Goal: Task Accomplishment & Management: Manage account settings

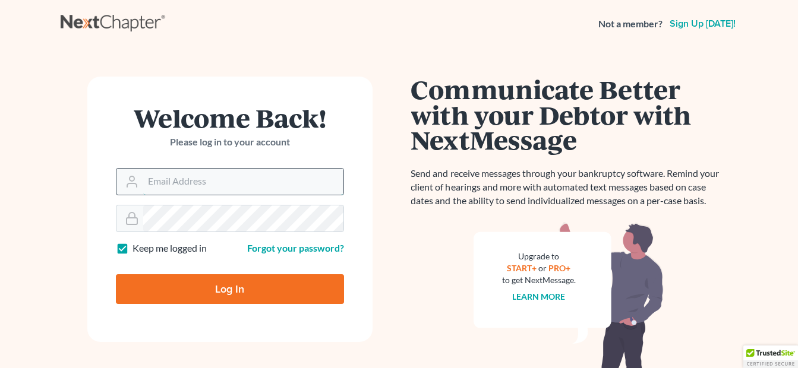
click at [243, 175] on input "Email Address" at bounding box center [243, 182] width 200 height 26
type input "[EMAIL_ADDRESS][DOMAIN_NAME]"
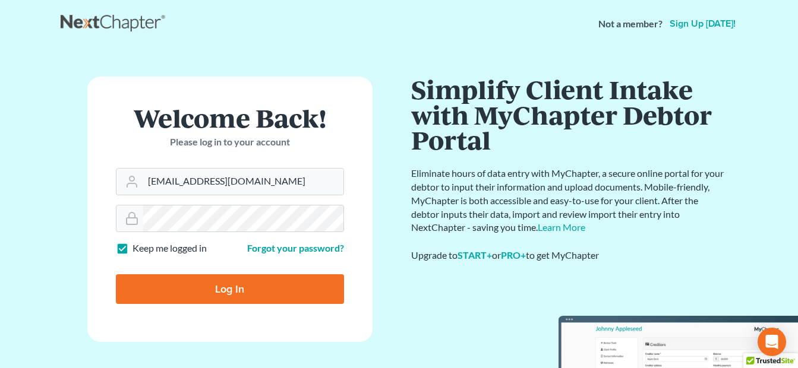
click at [213, 292] on input "Log In" at bounding box center [230, 289] width 228 height 30
type input "Thinking..."
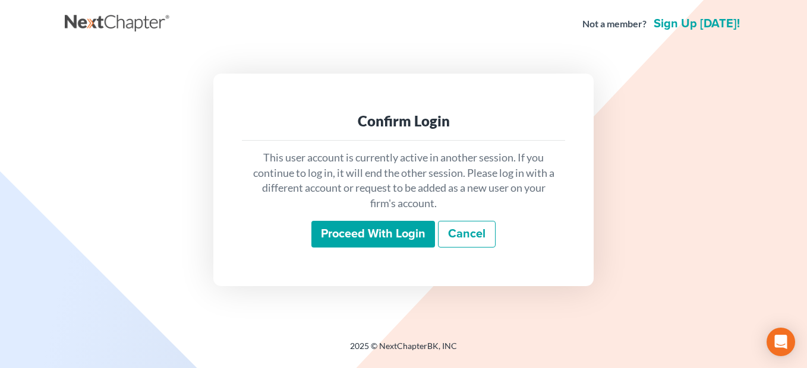
click at [364, 250] on div "This user account is currently active in another session. If you continue to lo…" at bounding box center [403, 199] width 323 height 117
click at [364, 242] on input "Proceed with login" at bounding box center [373, 234] width 124 height 27
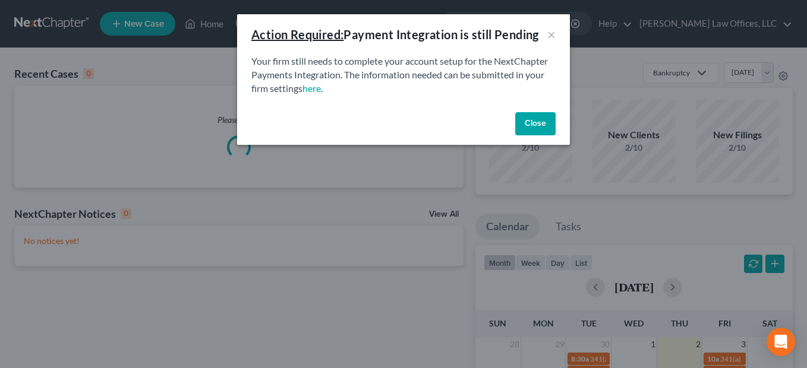
click at [533, 117] on button "Close" at bounding box center [535, 124] width 40 height 24
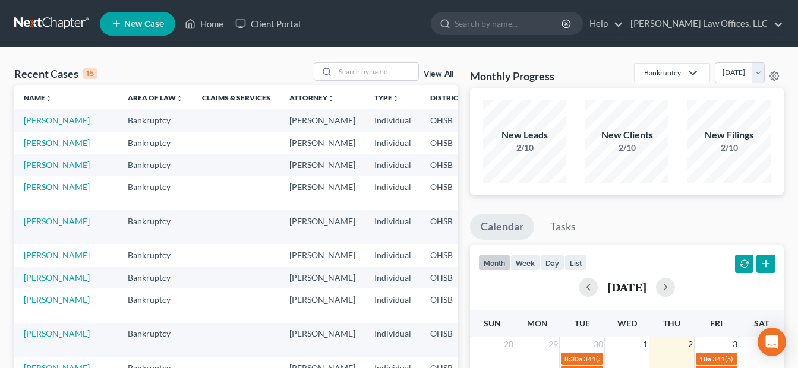
click at [37, 148] on link "[PERSON_NAME]" at bounding box center [57, 143] width 66 height 10
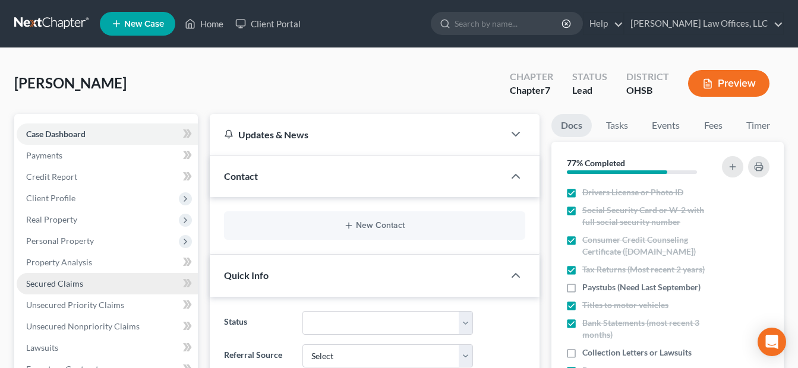
click at [82, 279] on span "Secured Claims" at bounding box center [54, 284] width 57 height 10
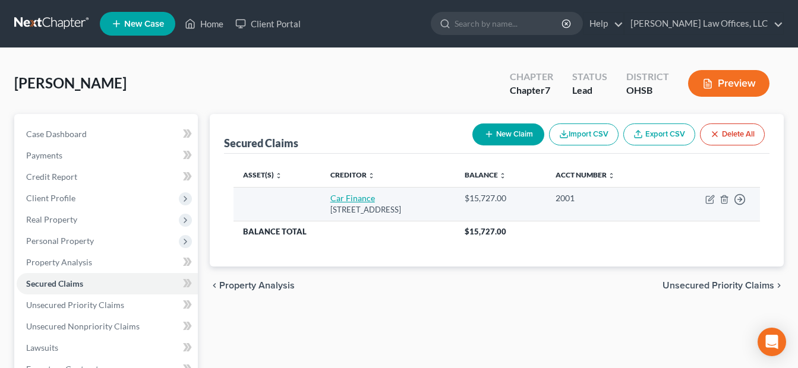
drag, startPoint x: 449, startPoint y: 213, endPoint x: 319, endPoint y: 203, distance: 129.9
click at [321, 203] on td "Car Finance [STREET_ADDRESS]" at bounding box center [388, 204] width 134 height 34
drag, startPoint x: 319, startPoint y: 203, endPoint x: 330, endPoint y: 207, distance: 12.0
copy td "Car Finance [STREET_ADDRESS]"
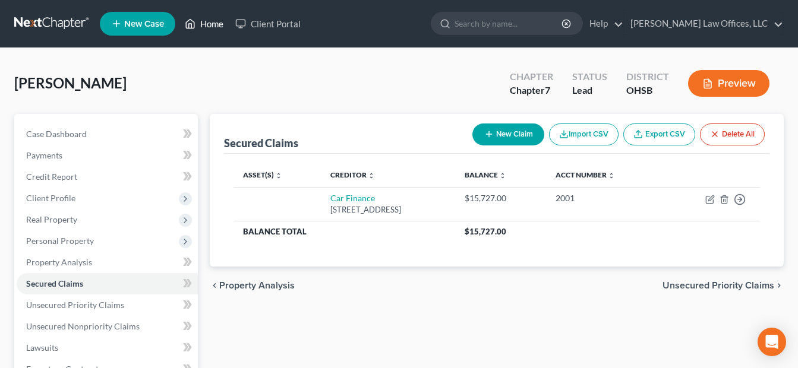
click at [212, 25] on link "Home" at bounding box center [204, 23] width 51 height 21
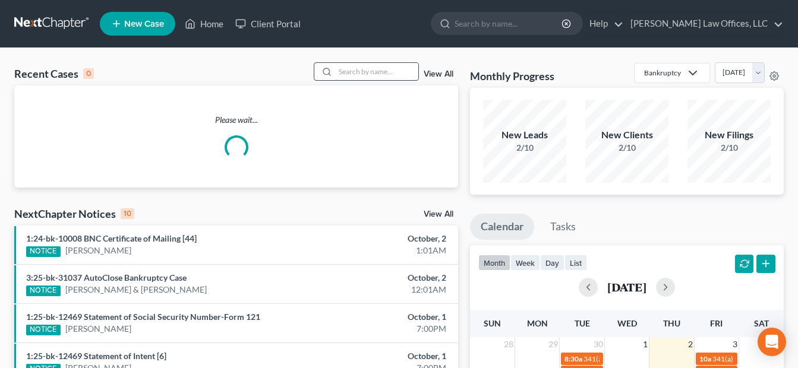
click at [369, 70] on input "search" at bounding box center [376, 71] width 83 height 17
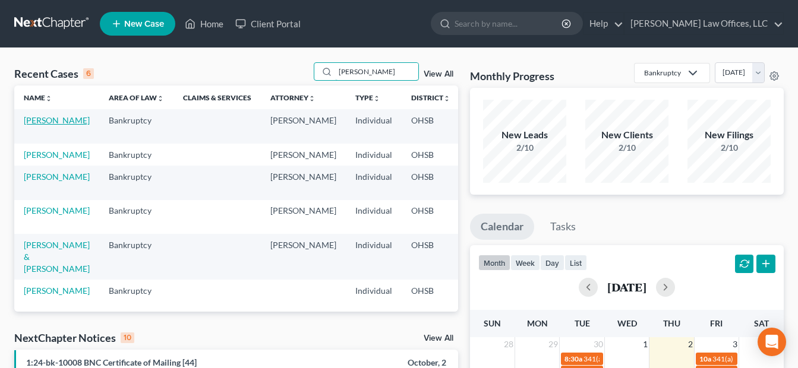
type input "[PERSON_NAME]"
click at [37, 125] on link "[PERSON_NAME]" at bounding box center [57, 120] width 66 height 10
select select "0"
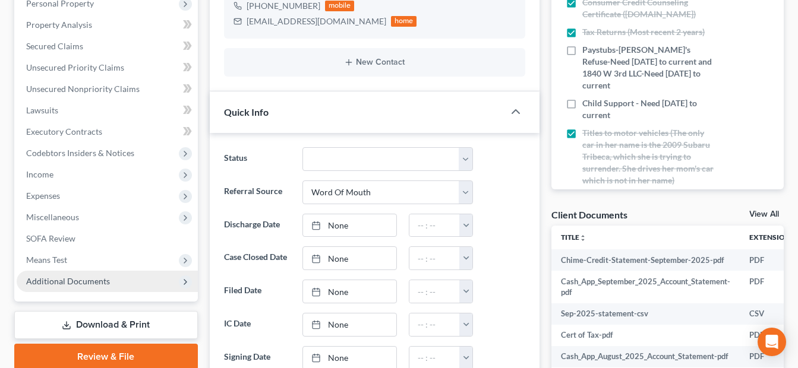
click at [85, 288] on span "Additional Documents" at bounding box center [107, 281] width 181 height 21
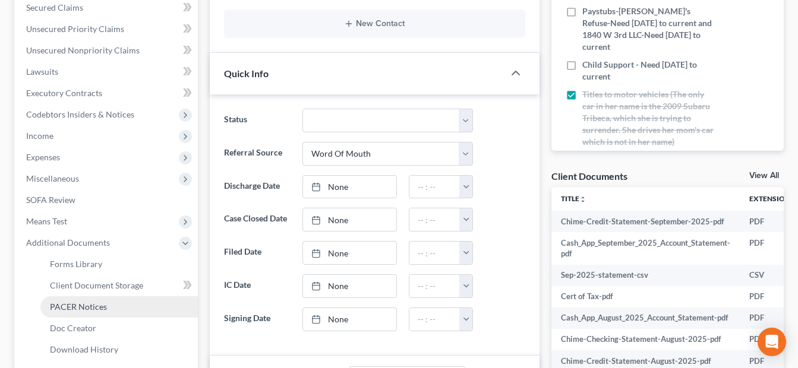
scroll to position [297, 0]
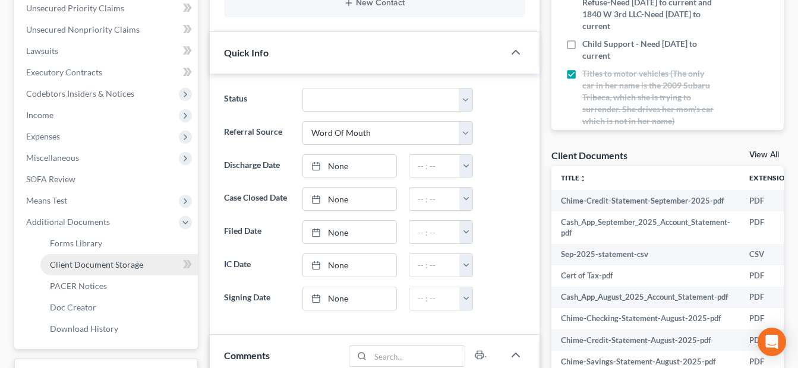
click at [116, 265] on span "Client Document Storage" at bounding box center [96, 265] width 93 height 10
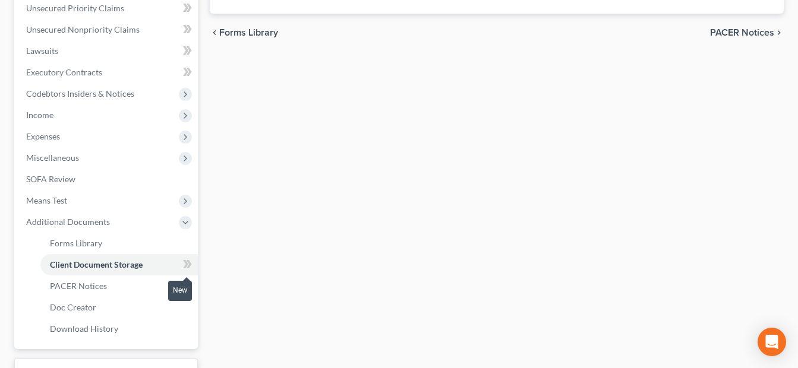
select select "7"
select select "37"
select select "53"
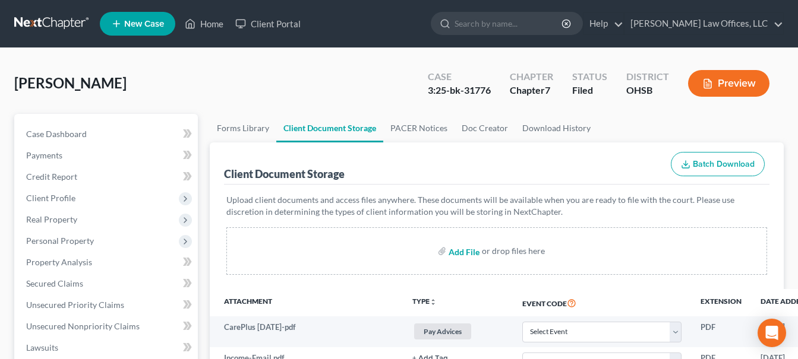
type input "C:\fakepath\Chime-Savings-Statement-September-2025.pdf"
select select "7"
select select "37"
select select "53"
